Goal: Task Accomplishment & Management: Manage account settings

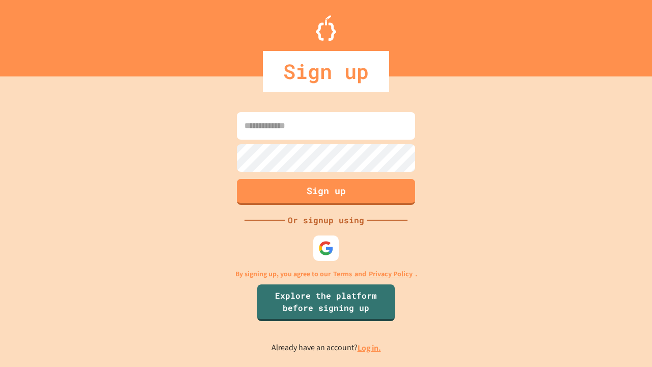
click at [370, 348] on link "Log in." at bounding box center [369, 348] width 23 height 11
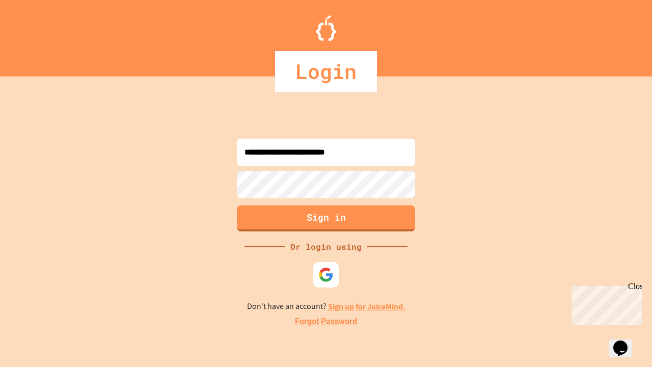
type input "**********"
